Goal: Information Seeking & Learning: Understand process/instructions

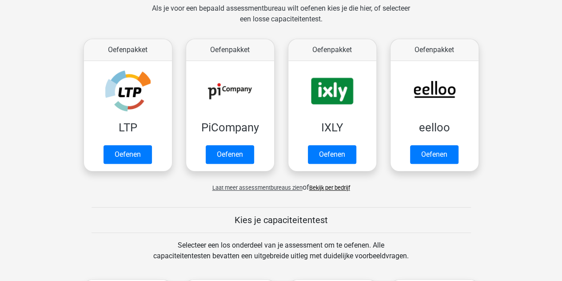
scroll to position [94, 0]
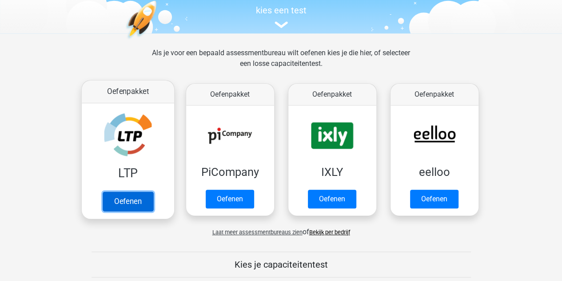
click at [142, 191] on link "Oefenen" at bounding box center [127, 201] width 51 height 20
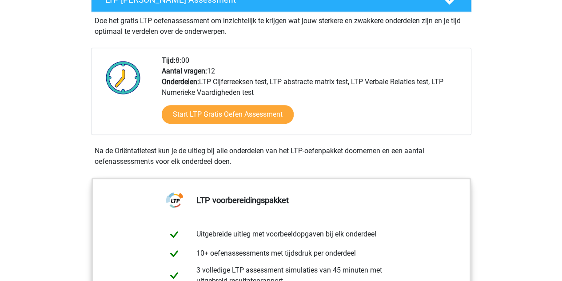
scroll to position [9, 0]
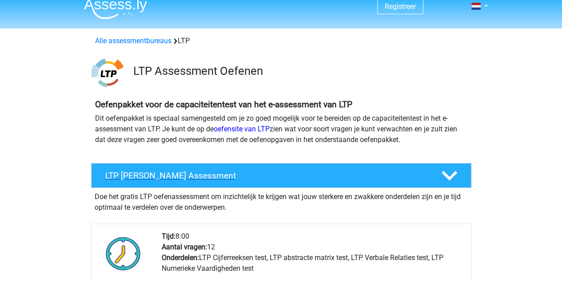
click at [174, 176] on h4 "LTP [PERSON_NAME] Assessment" at bounding box center [266, 175] width 322 height 10
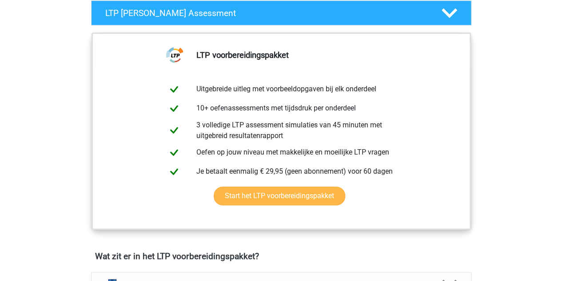
scroll to position [255, 0]
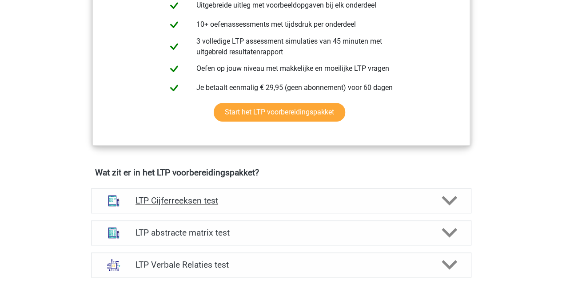
click at [215, 201] on h4 "LTP Cijferreeksen test" at bounding box center [281, 200] width 291 height 10
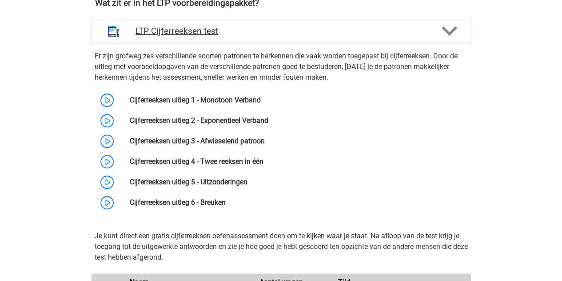
scroll to position [425, 0]
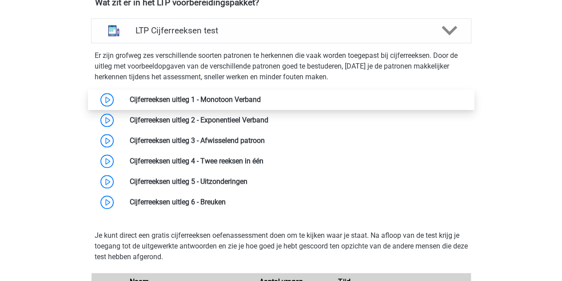
click at [261, 100] on link at bounding box center [261, 99] width 0 height 8
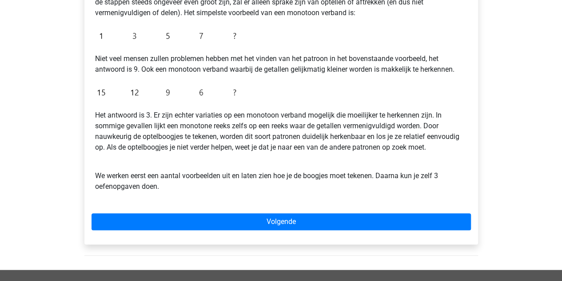
scroll to position [212, 0]
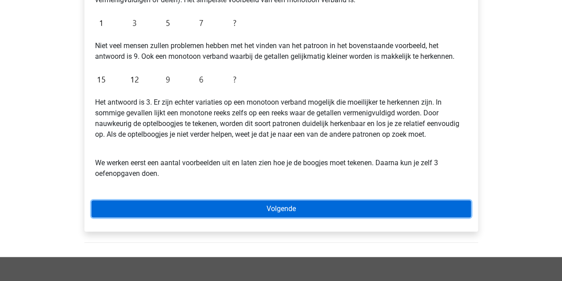
click at [252, 206] on link "Volgende" at bounding box center [282, 208] width 380 height 17
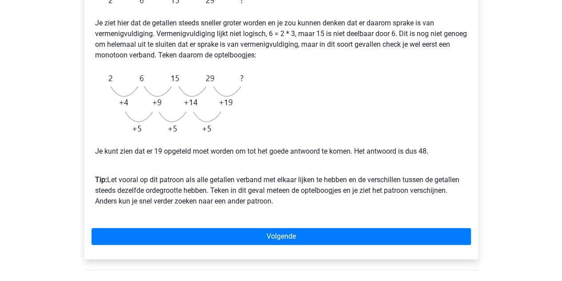
scroll to position [192, 0]
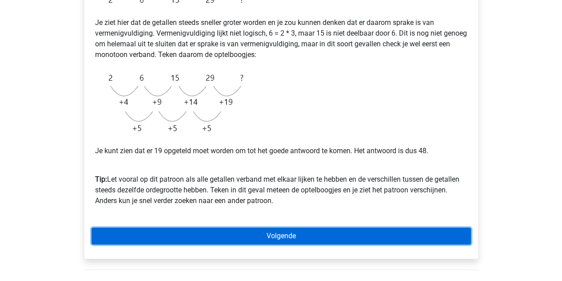
click at [144, 232] on link "Volgende" at bounding box center [282, 235] width 380 height 17
